Goal: Information Seeking & Learning: Understand process/instructions

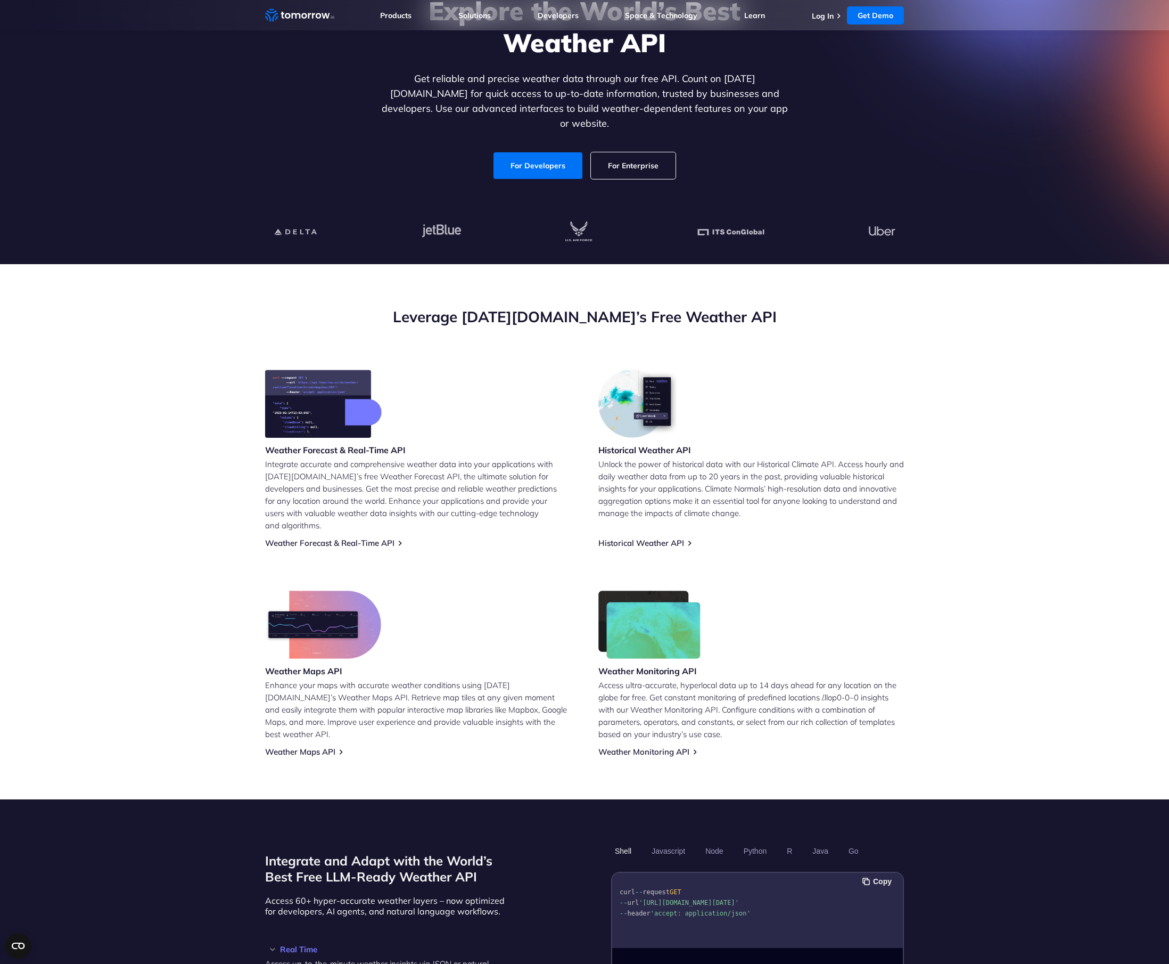
scroll to position [125, 0]
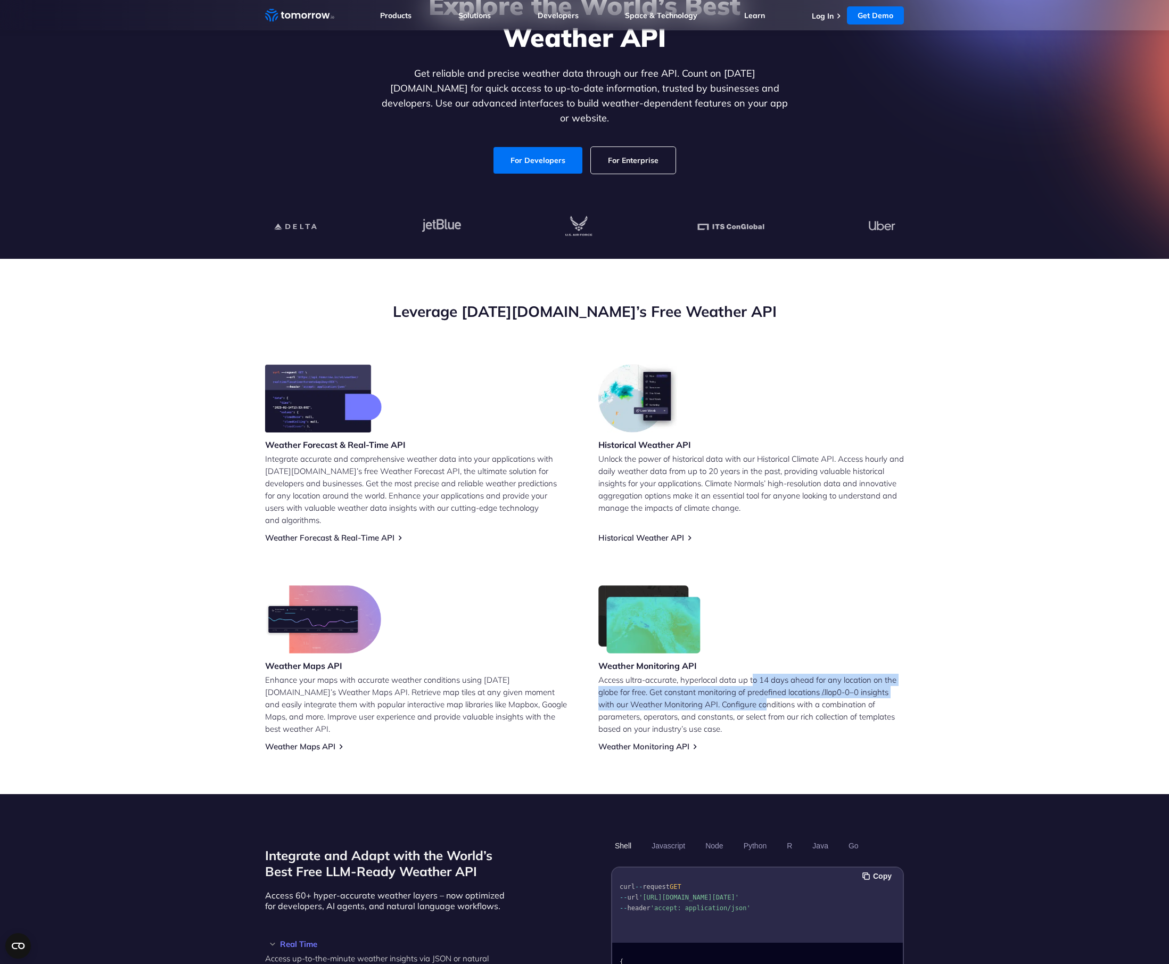
drag, startPoint x: 754, startPoint y: 669, endPoint x: 769, endPoint y: 688, distance: 24.6
click at [769, 688] on p "Access ultra-accurate, hyperlocal data up to 14 days ahead for any location on …" at bounding box center [751, 703] width 306 height 61
click at [319, 532] on link "Weather Forecast & Real-Time API" at bounding box center [329, 537] width 129 height 10
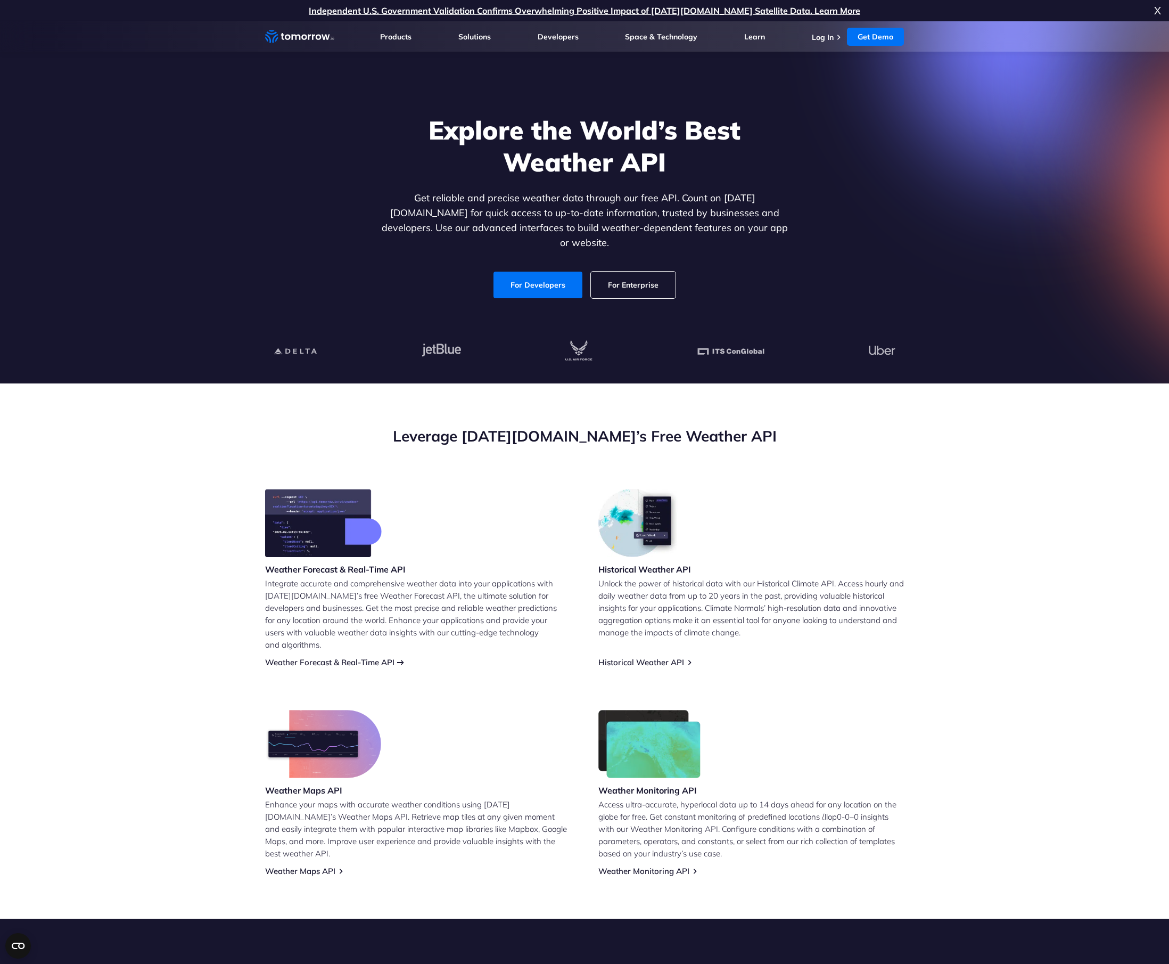
click at [318, 657] on link "Weather Forecast & Real-Time API" at bounding box center [329, 662] width 129 height 10
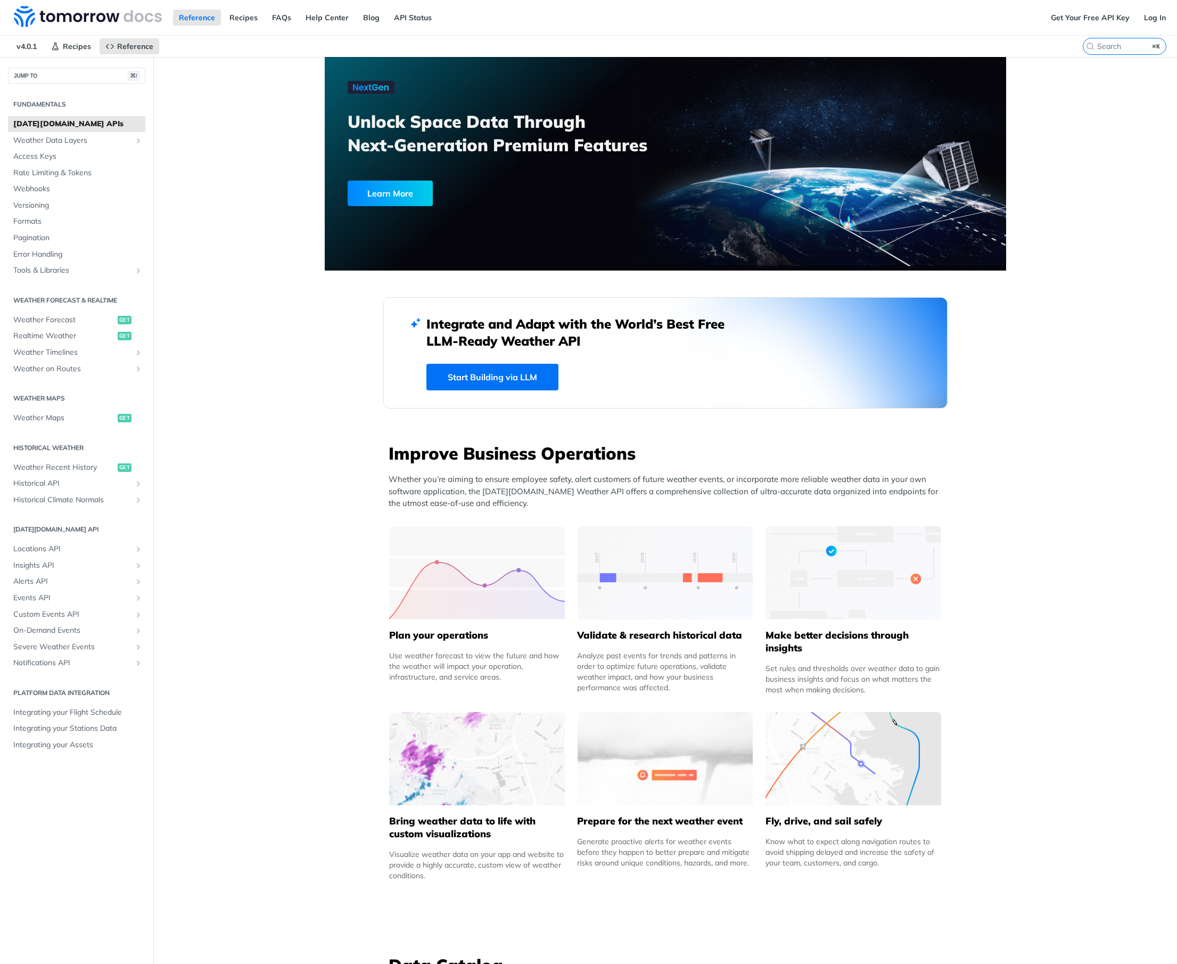
click at [835, 770] on img at bounding box center [854, 758] width 176 height 93
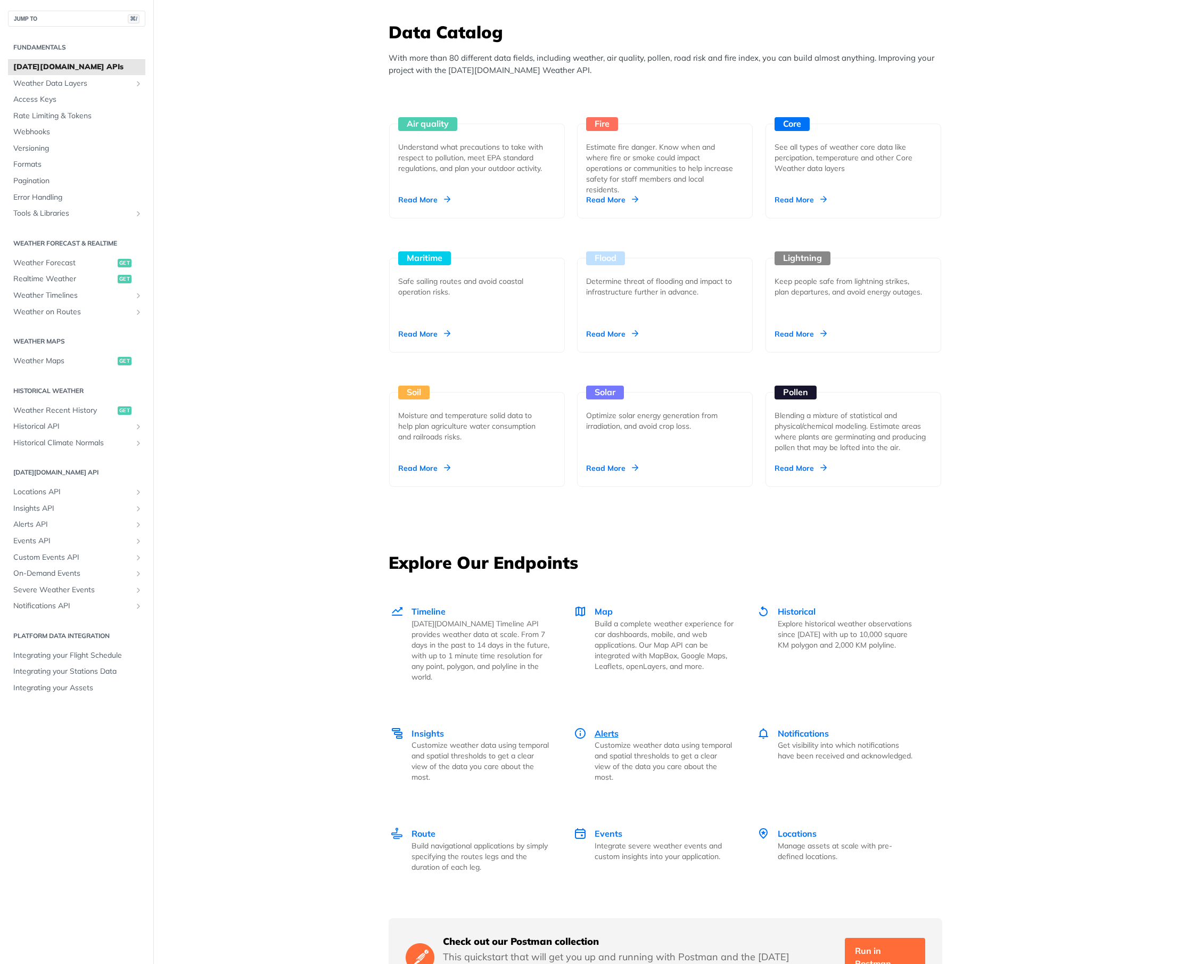
scroll to position [935, 0]
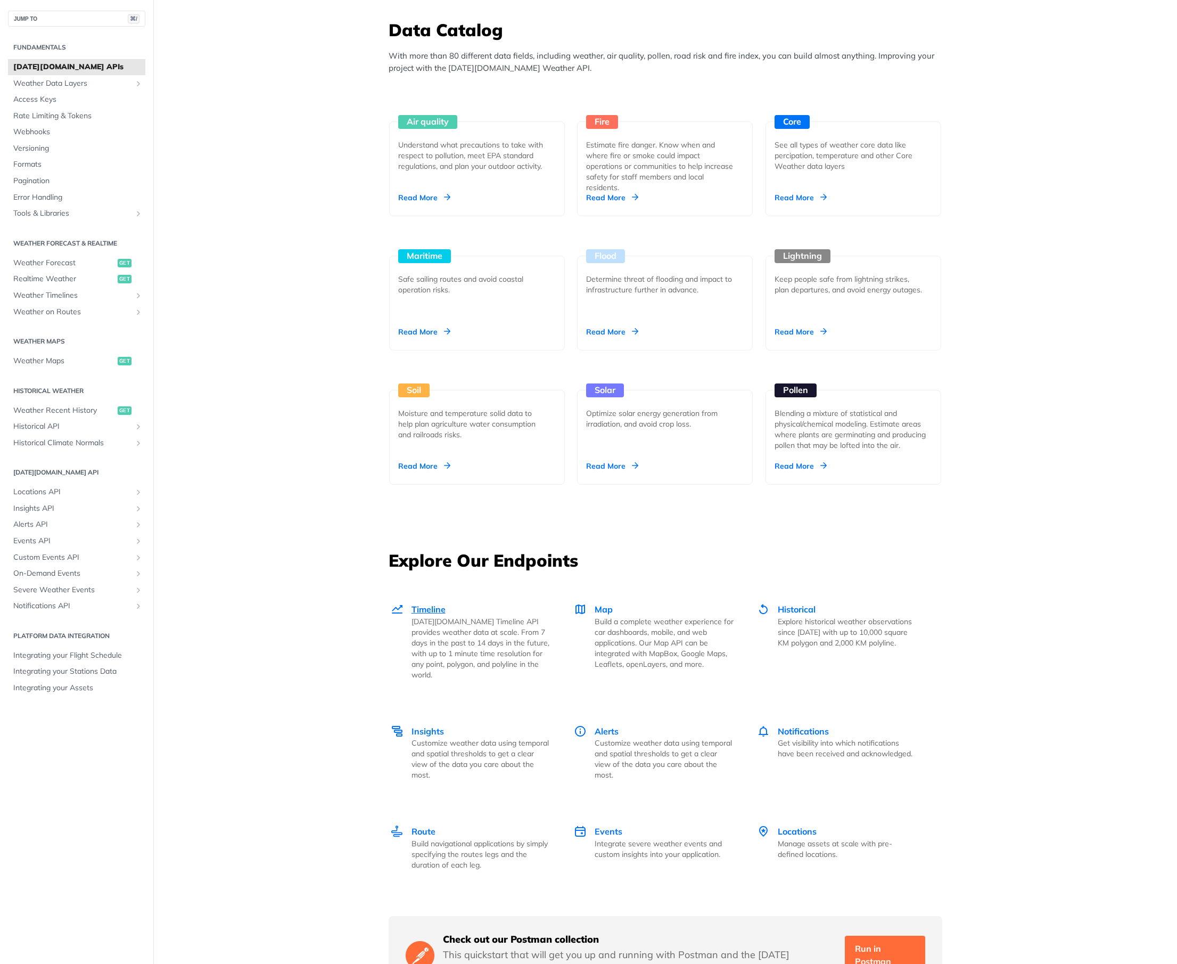
click at [412, 613] on span "Timeline" at bounding box center [429, 609] width 34 height 11
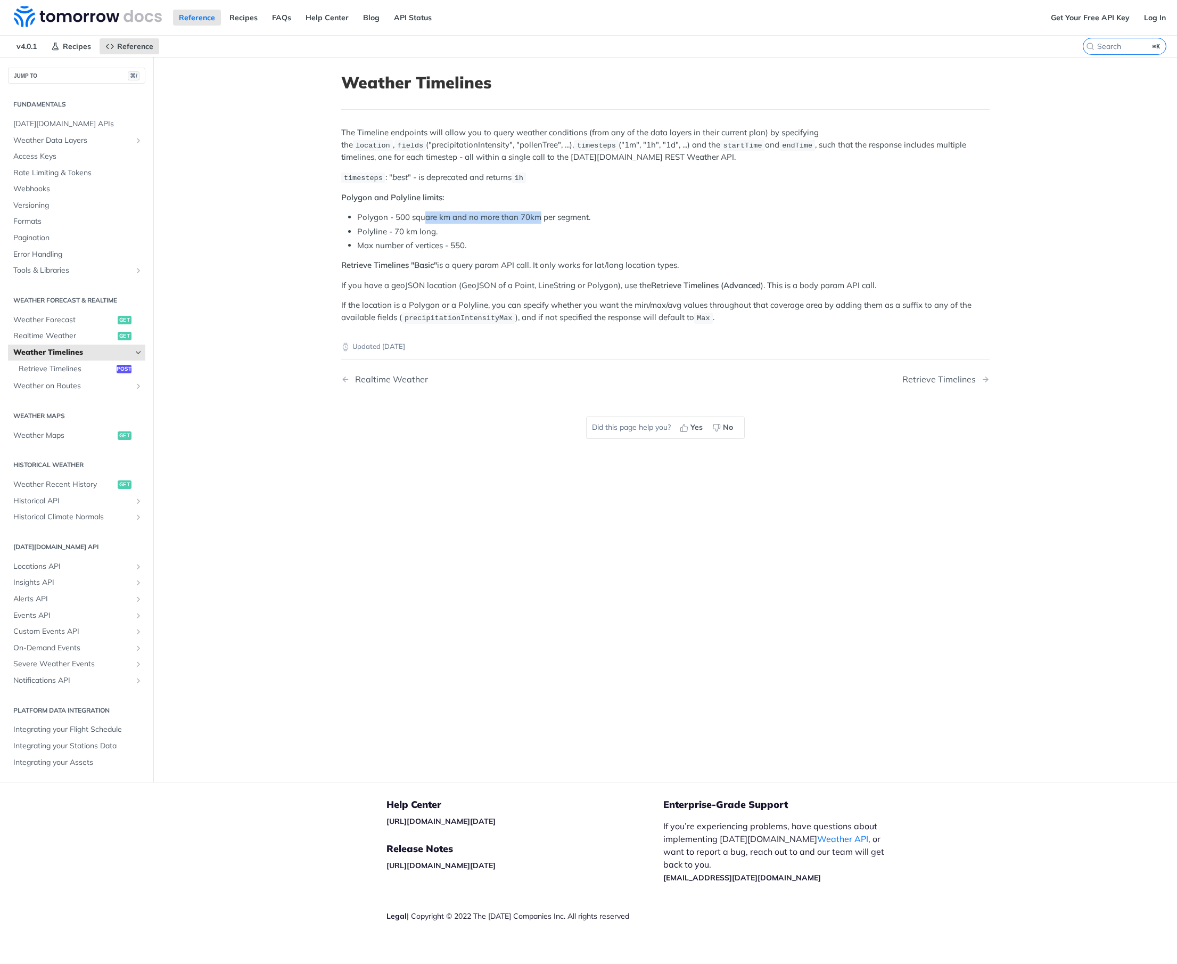
drag, startPoint x: 420, startPoint y: 217, endPoint x: 535, endPoint y: 218, distance: 115.0
click at [535, 218] on li "Polygon - 500 square km and no more than 70km per segment." at bounding box center [673, 217] width 632 height 12
click at [55, 369] on span "Retrieve Timelines" at bounding box center [66, 369] width 95 height 11
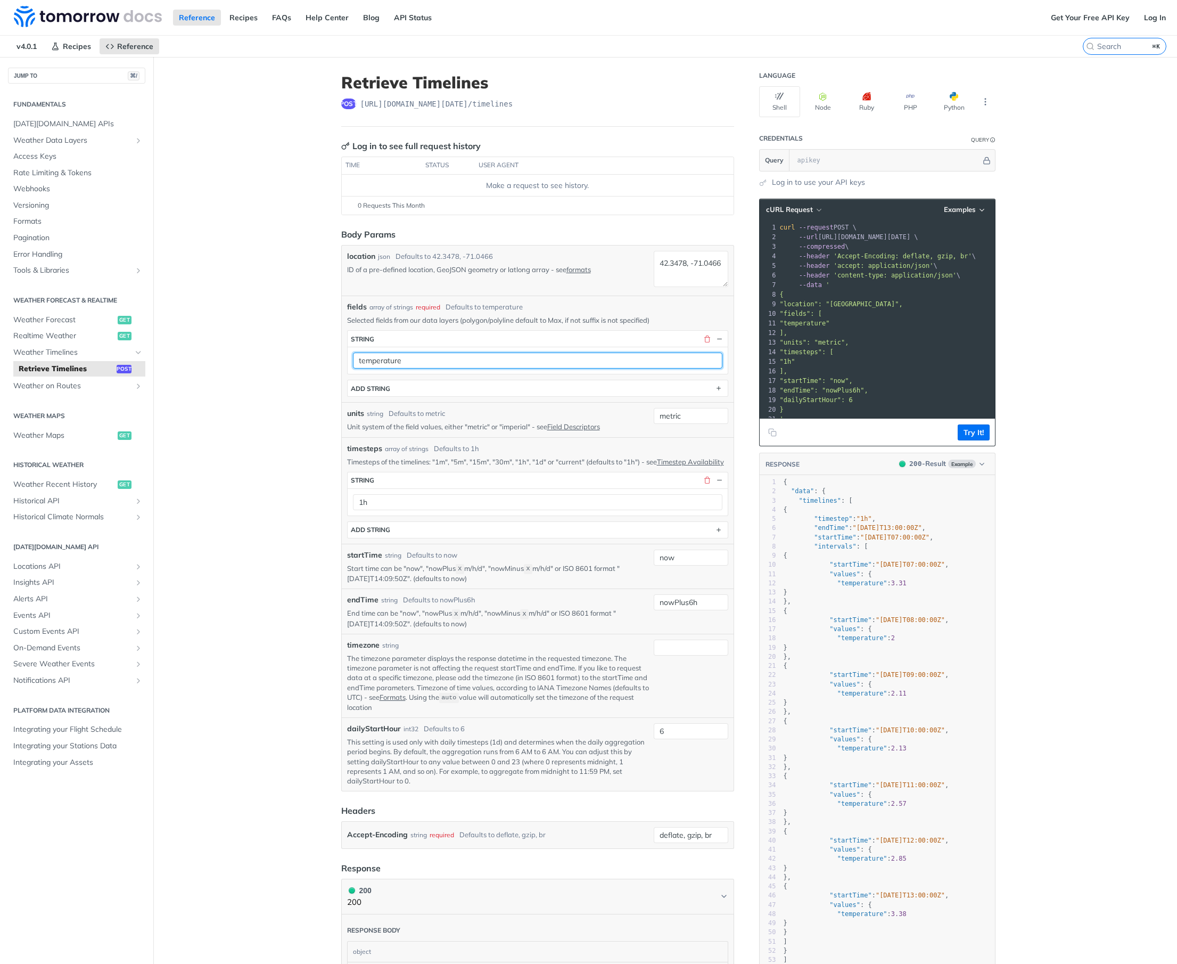
click at [390, 361] on input "temperature" at bounding box center [537, 360] width 369 height 16
drag, startPoint x: 602, startPoint y: 352, endPoint x: 581, endPoint y: 355, distance: 20.9
click at [602, 352] on input "temperature" at bounding box center [537, 360] width 369 height 16
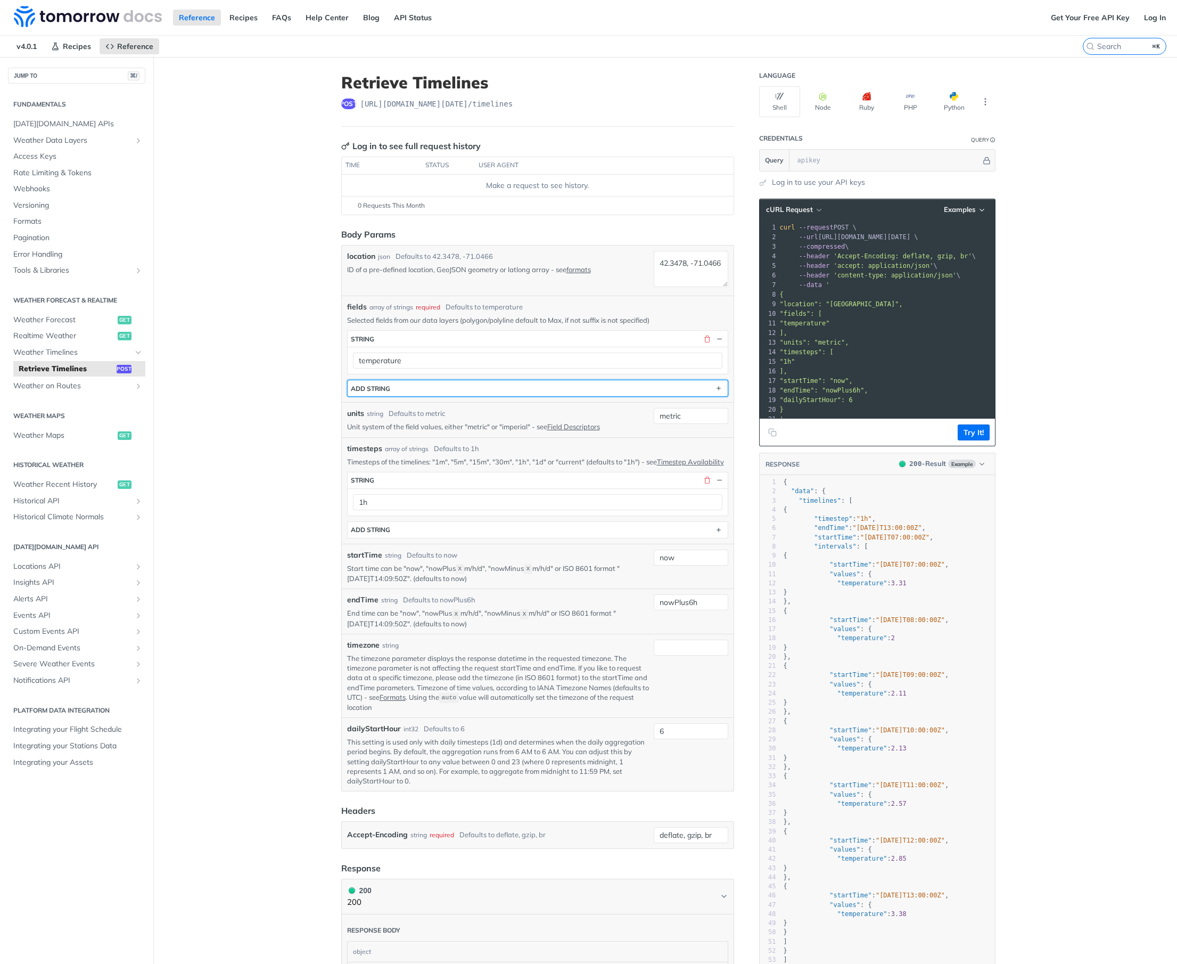
click at [377, 386] on div "ADD string" at bounding box center [370, 388] width 39 height 8
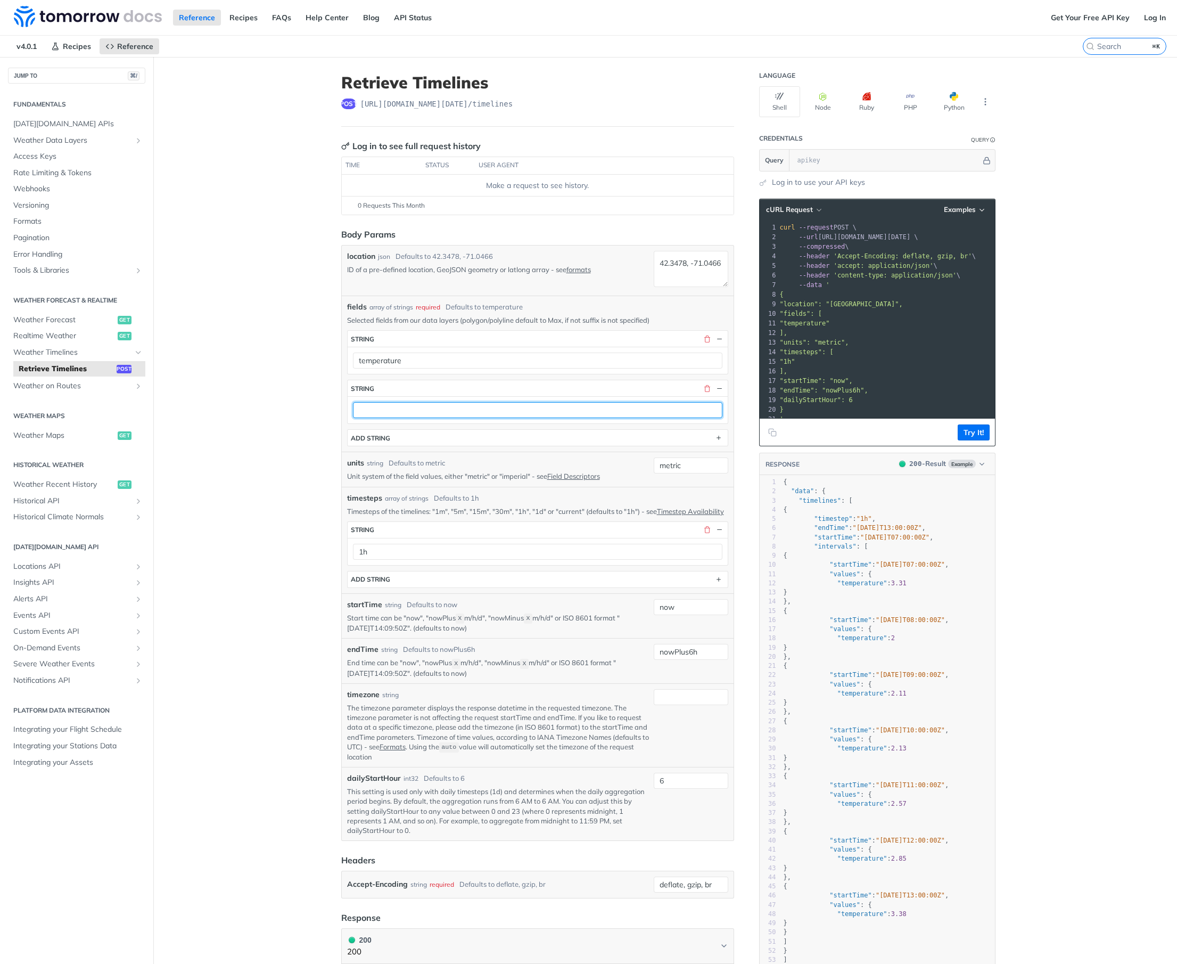
click at [374, 410] on input "text" at bounding box center [537, 410] width 369 height 16
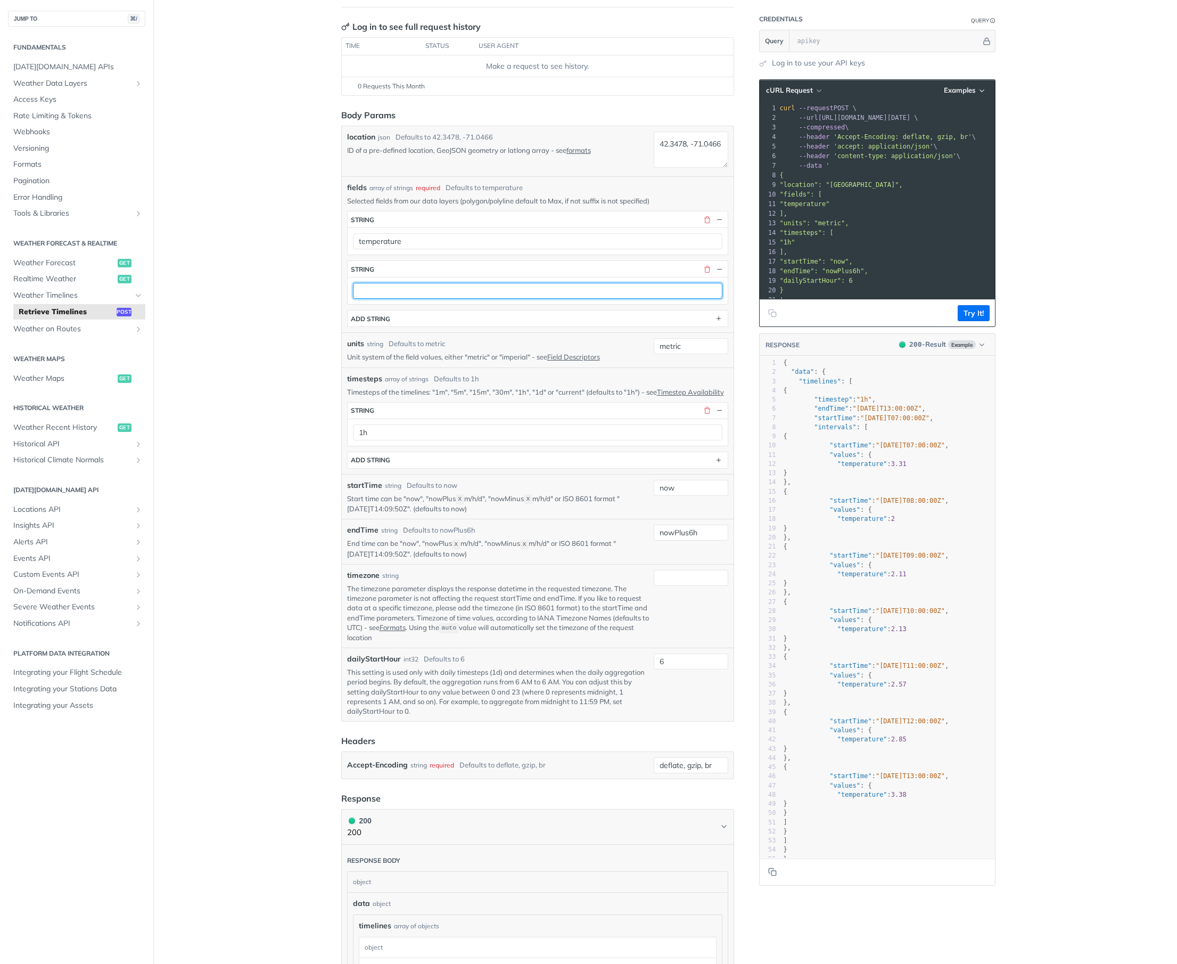
scroll to position [685, 0]
